Goal: Task Accomplishment & Management: Complete application form

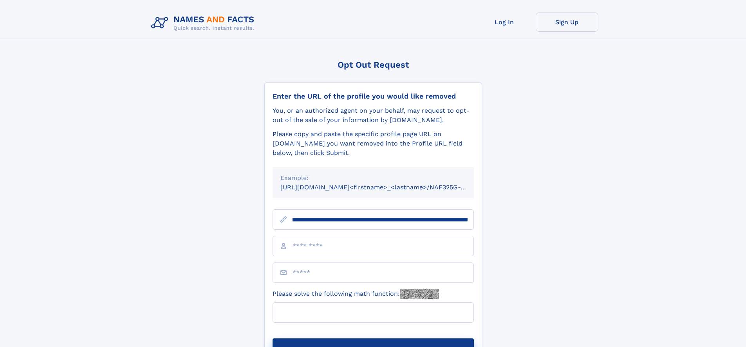
scroll to position [0, 89]
type input "**********"
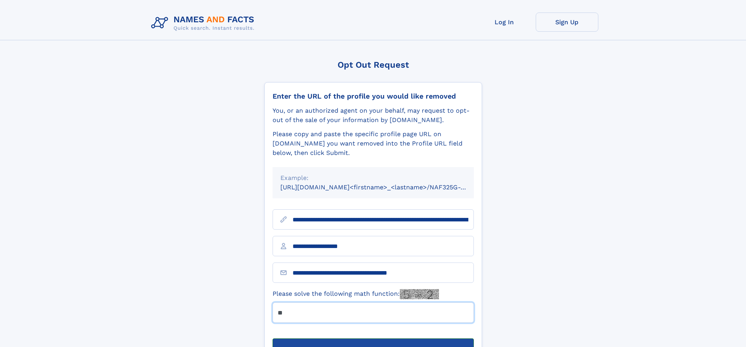
type input "**"
click at [373, 339] on button "Submit Opt Out Request" at bounding box center [373, 351] width 201 height 25
